Goal: Task Accomplishment & Management: Use online tool/utility

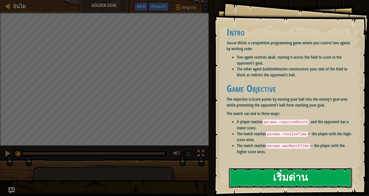
click at [297, 177] on button "เริ่มด่าน" at bounding box center [290, 178] width 123 height 20
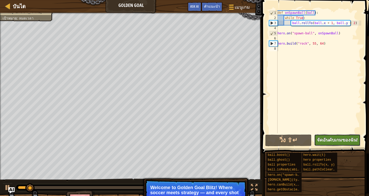
click at [324, 140] on span "จัดอันดับเกมของฉัน!" at bounding box center [337, 140] width 41 height 6
click at [303, 141] on button "วิ่ง ⇧↵" at bounding box center [288, 141] width 46 height 12
click at [290, 139] on button "วิ่ง" at bounding box center [288, 141] width 46 height 12
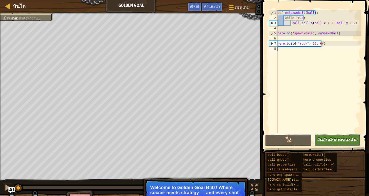
click at [340, 139] on span "จัดอันดับเกมของฉัน!" at bounding box center [337, 140] width 41 height 6
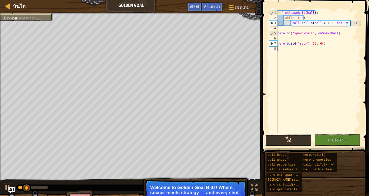
click at [300, 138] on button "วิ่ง" at bounding box center [288, 141] width 46 height 12
click at [8, 8] on div at bounding box center [8, 6] width 6 height 6
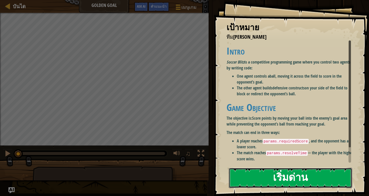
click at [262, 173] on button "เริ่มด่าน" at bounding box center [290, 178] width 123 height 20
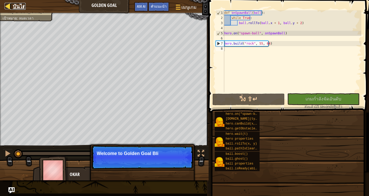
click at [5, 8] on div at bounding box center [8, 6] width 6 height 6
